Goal: Information Seeking & Learning: Learn about a topic

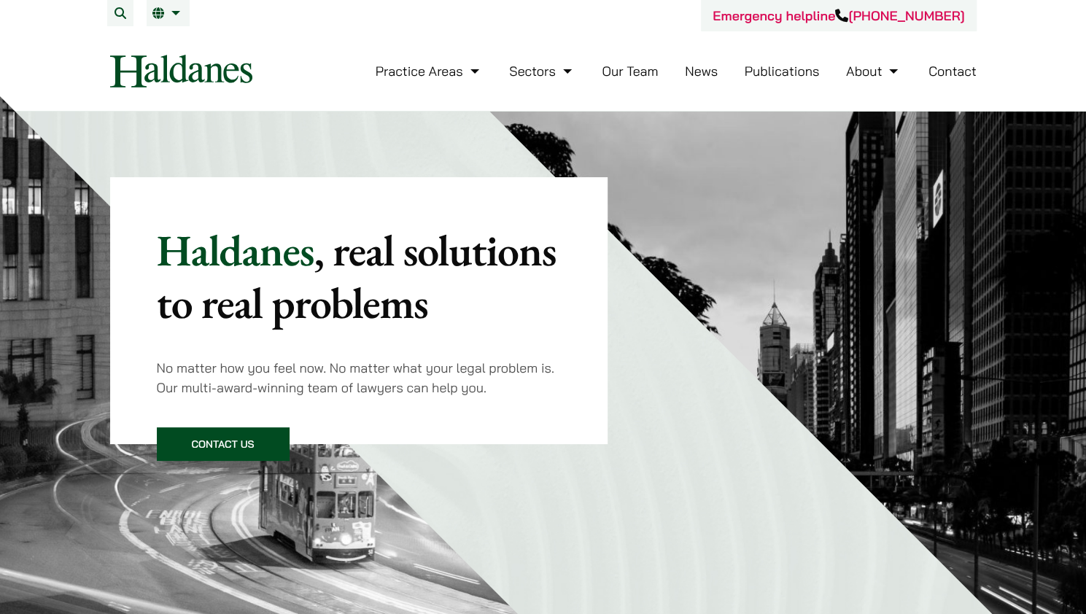
click at [964, 73] on link "Contact" at bounding box center [952, 71] width 48 height 17
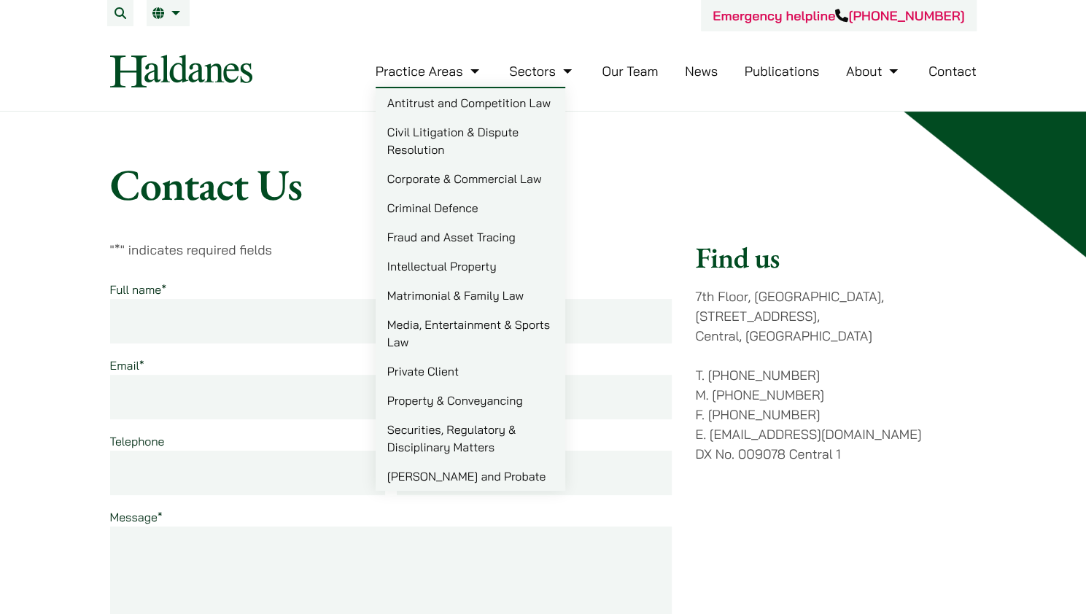
click at [212, 61] on img at bounding box center [181, 71] width 142 height 33
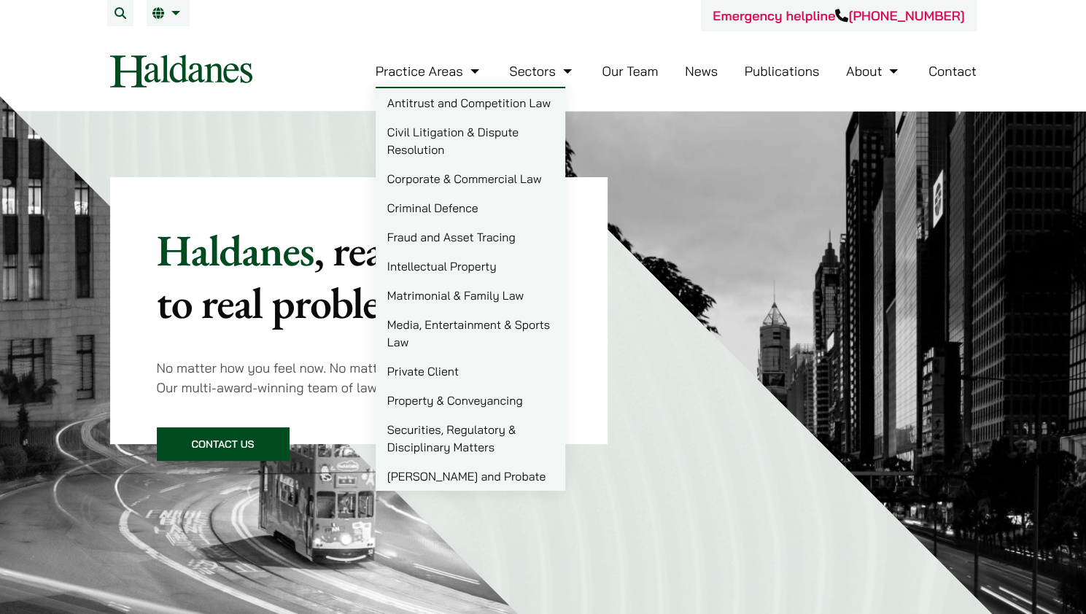
click at [458, 265] on link "Intellectual Property" at bounding box center [471, 266] width 190 height 29
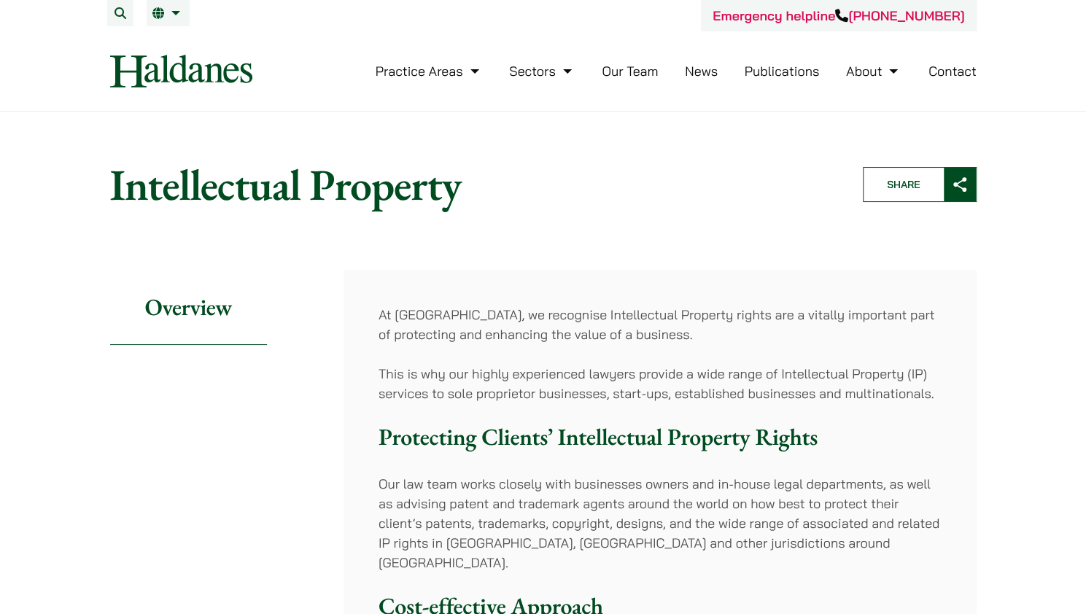
click at [626, 68] on link "Our Team" at bounding box center [630, 71] width 56 height 17
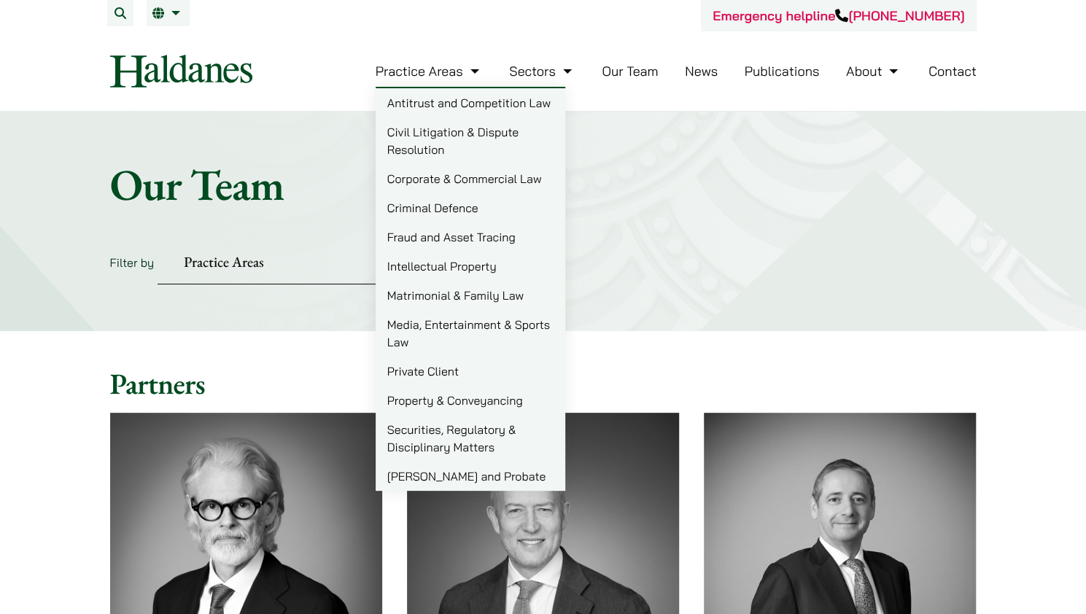
click at [451, 265] on link "Intellectual Property" at bounding box center [471, 266] width 190 height 29
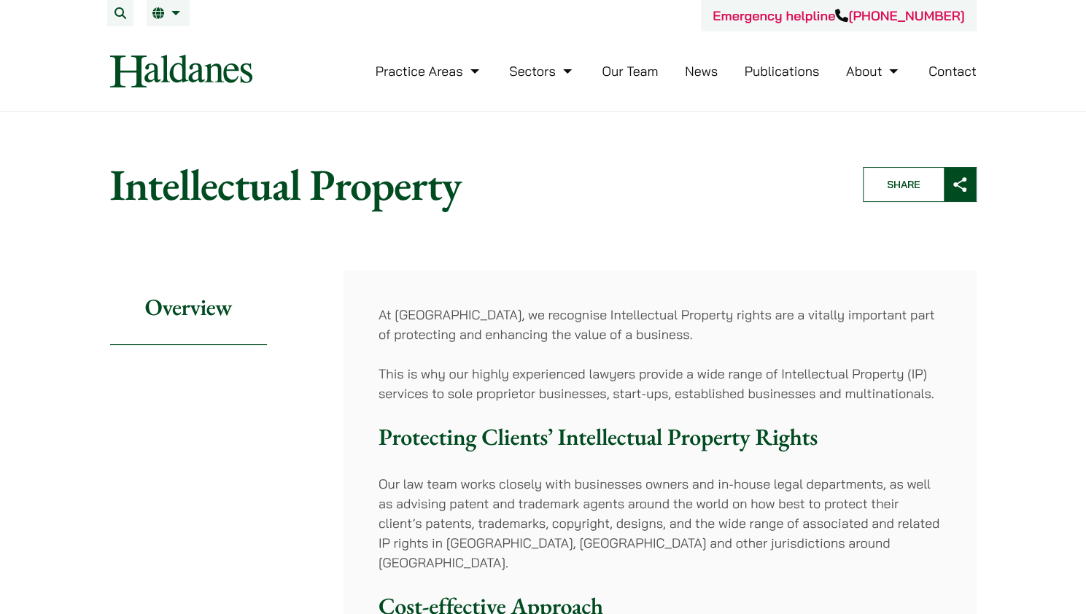
click at [227, 83] on img at bounding box center [181, 71] width 142 height 33
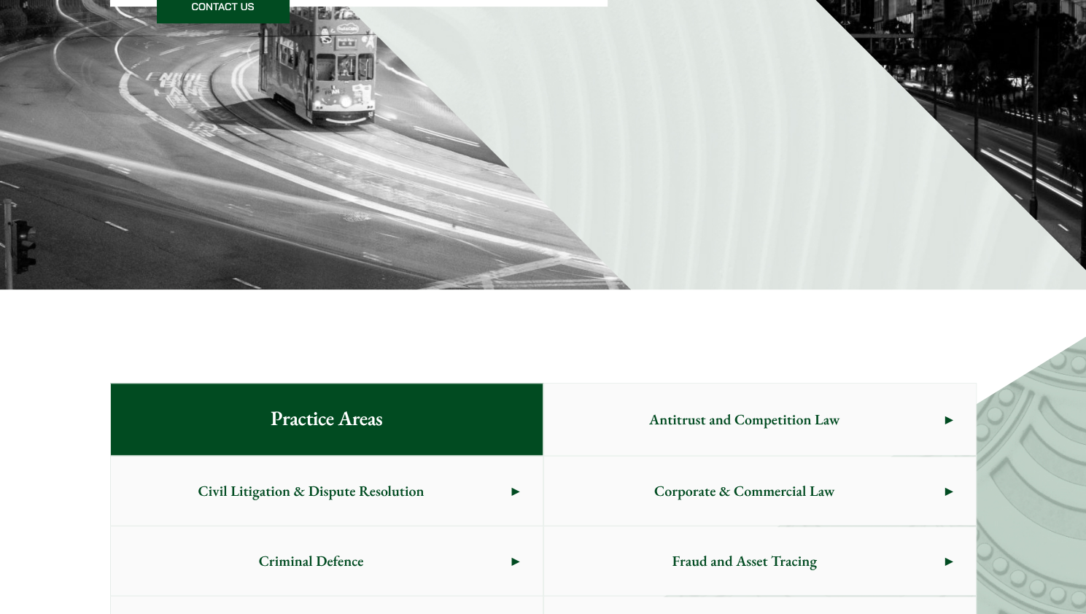
scroll to position [875, 0]
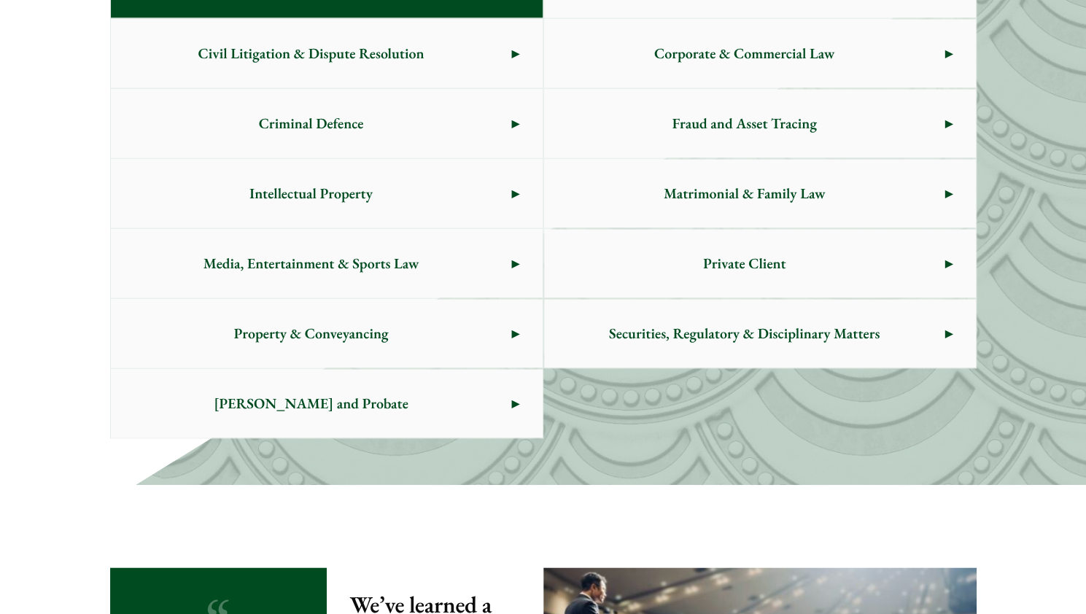
click at [508, 187] on link "Intellectual Property" at bounding box center [327, 193] width 432 height 69
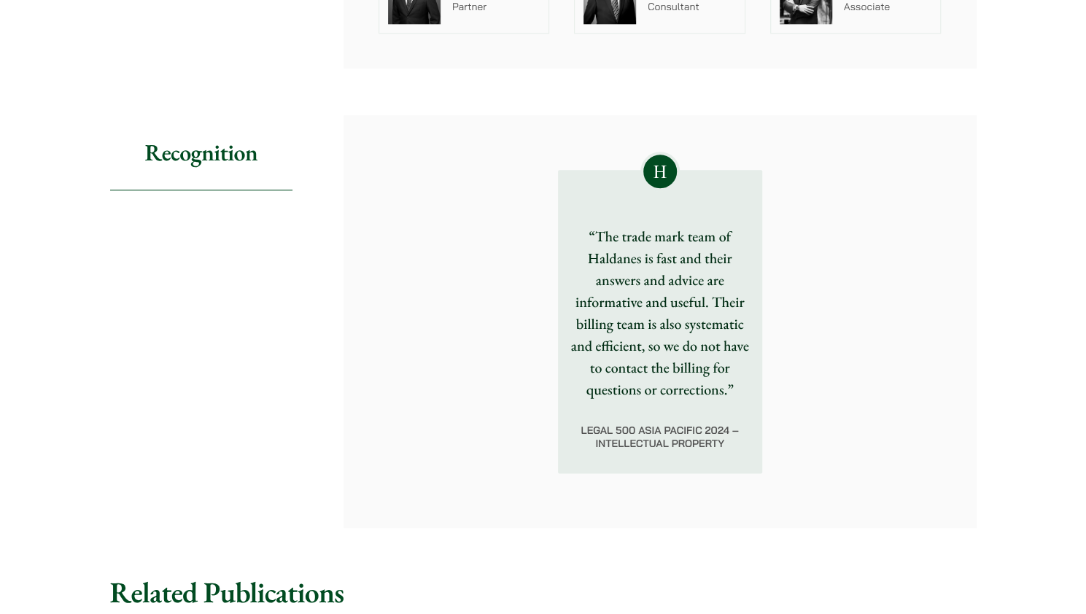
scroll to position [1313, 0]
